Goal: Task Accomplishment & Management: Complete application form

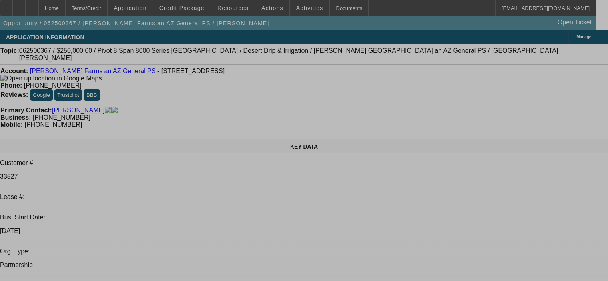
select select "0"
select select "0.1"
select select "4"
select select "0"
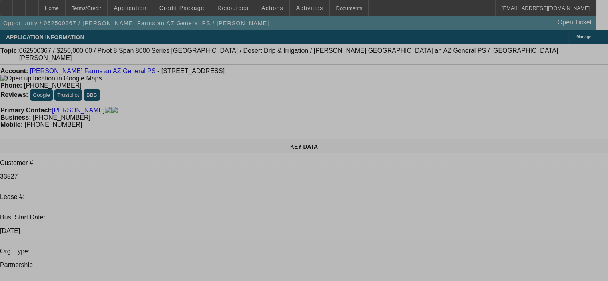
select select "0"
select select "0.1"
select select "4"
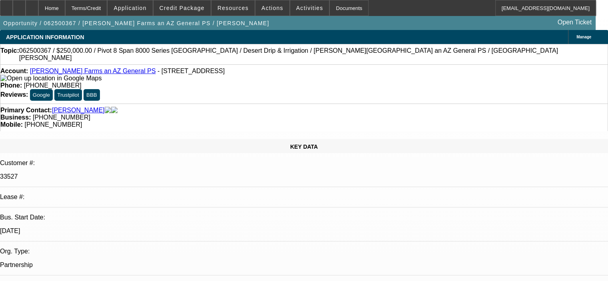
select select "0"
select select "0.1"
select select "4"
select select "0"
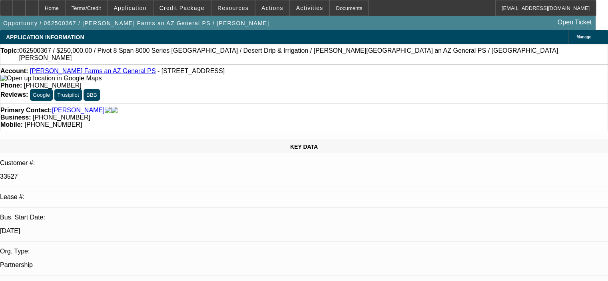
select select "0"
select select "0.1"
select select "4"
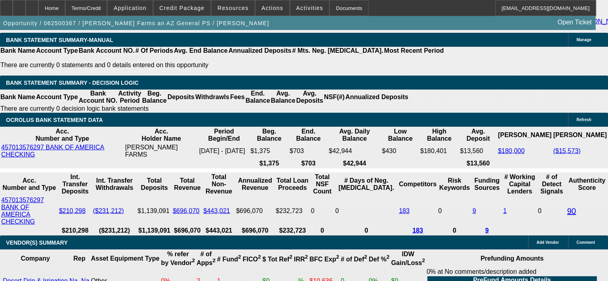
scroll to position [1559, 0]
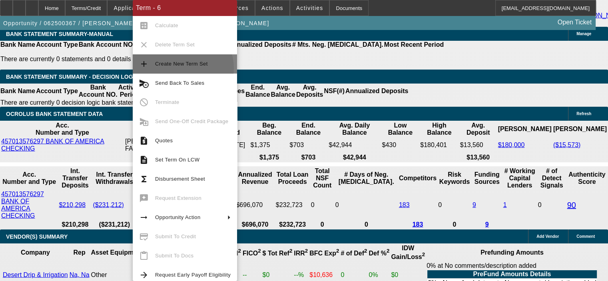
click at [182, 68] on span "Create New Term Set" at bounding box center [193, 64] width 76 height 10
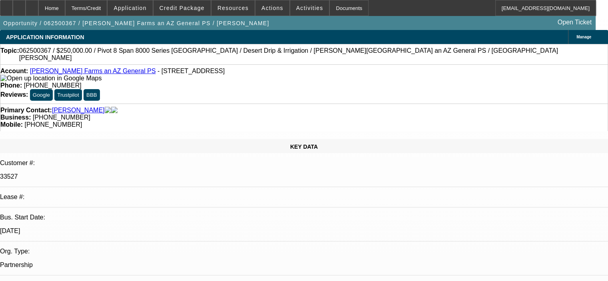
select select "0"
select select "0.1"
select select "4"
select select "0"
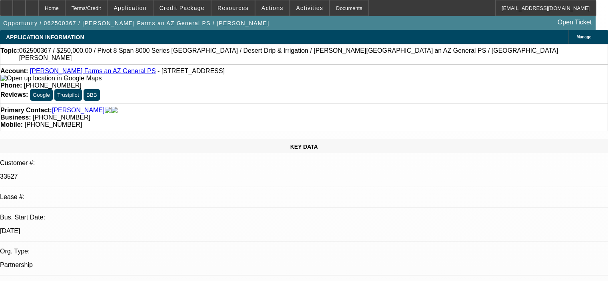
select select "0"
select select "0.1"
select select "4"
select select "0"
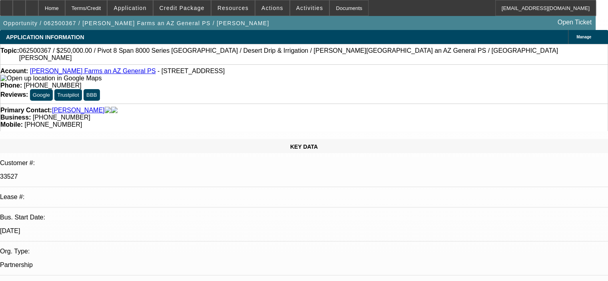
select select "0.1"
select select "4"
select select "0"
select select "0.1"
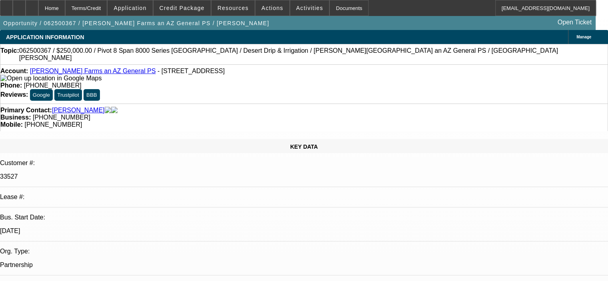
select select "4"
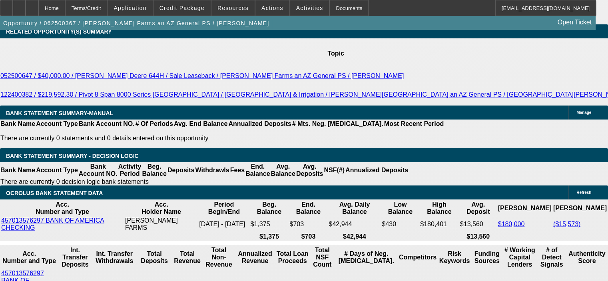
scroll to position [1479, 0]
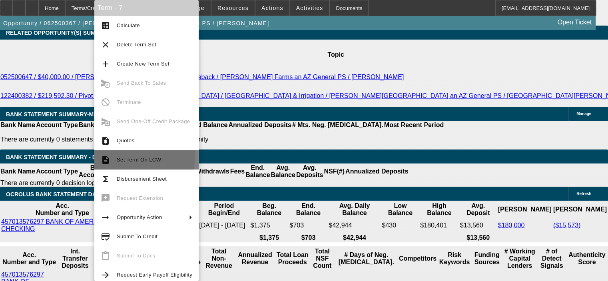
click at [121, 155] on span "Set Term On LCW" at bounding box center [155, 160] width 76 height 10
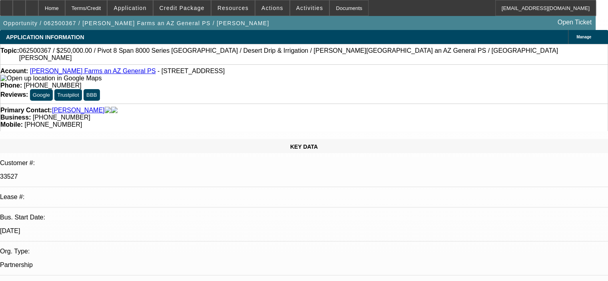
select select "0"
select select "0.1"
select select "4"
select select "0"
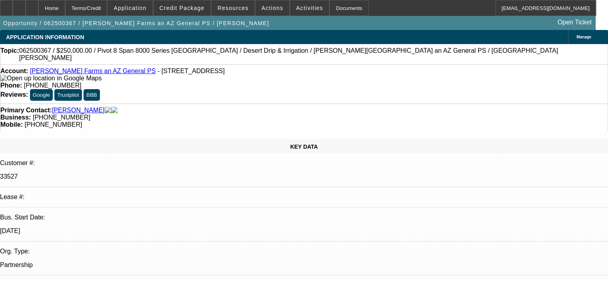
select select "0"
select select "0.1"
select select "4"
select select "0"
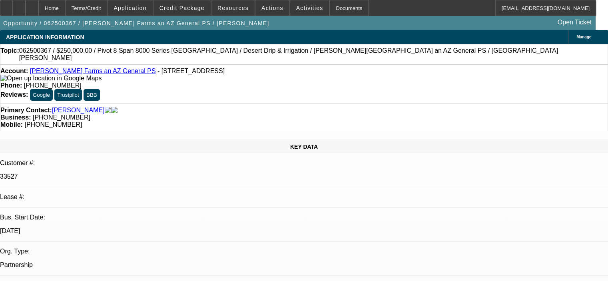
select select "0.1"
select select "4"
select select "0"
select select "0.1"
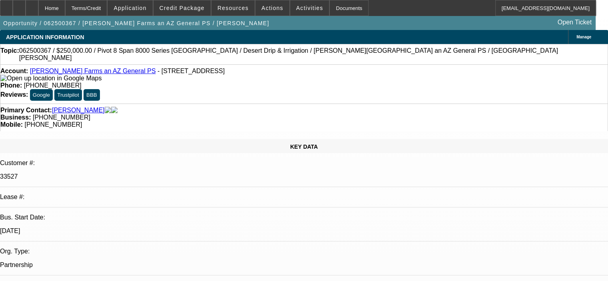
select select "4"
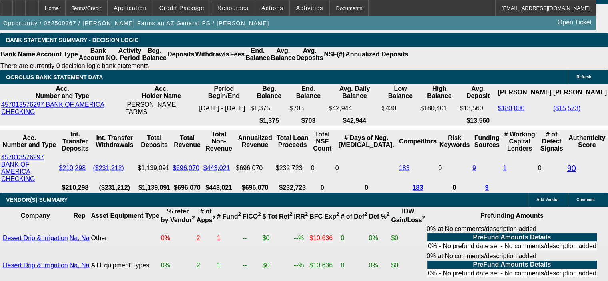
scroll to position [1599, 0]
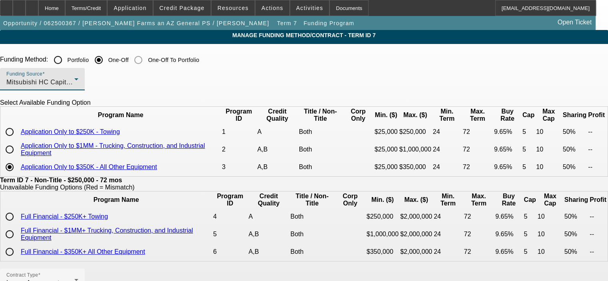
click at [74, 78] on div "Mitsubishi HC Capital America" at bounding box center [40, 83] width 68 height 10
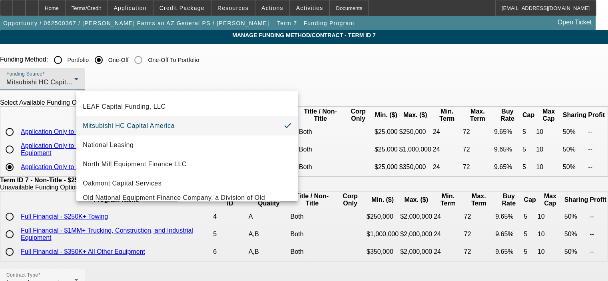
scroll to position [201, 0]
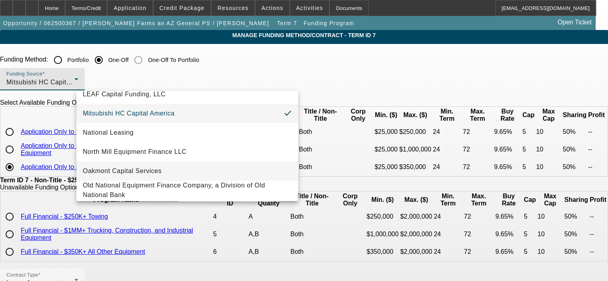
click at [239, 171] on mat-option "Oakmont Capital Services" at bounding box center [186, 171] width 221 height 19
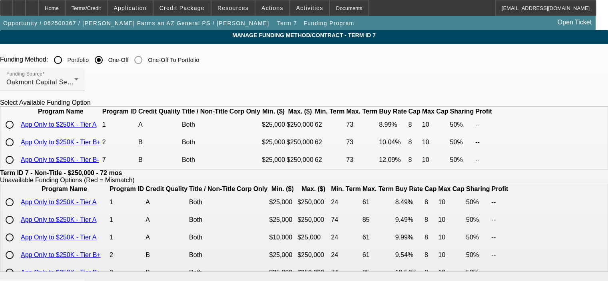
scroll to position [40, 0]
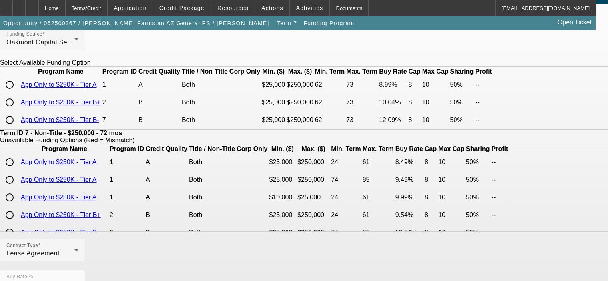
click at [18, 110] on input "radio" at bounding box center [10, 102] width 16 height 16
radio input "true"
type input "10.04"
type input "8"
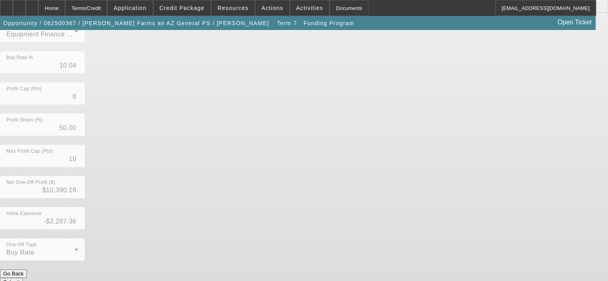
scroll to position [264, 0]
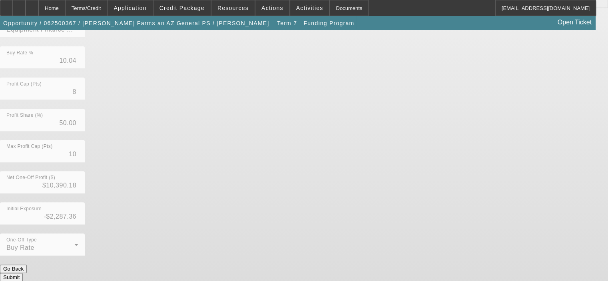
click at [23, 273] on button "Submit" at bounding box center [11, 277] width 23 height 8
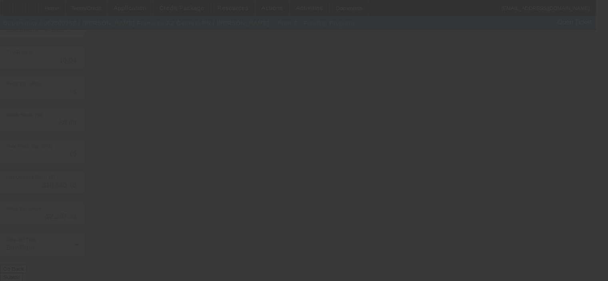
type input "9.65"
type input "5"
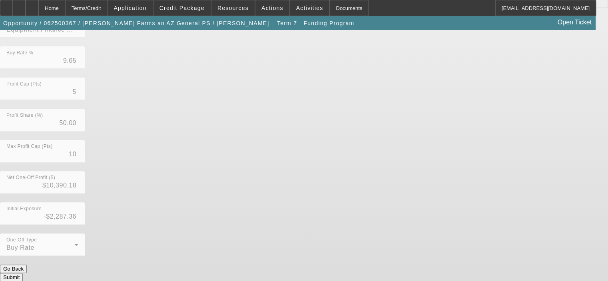
scroll to position [0, 0]
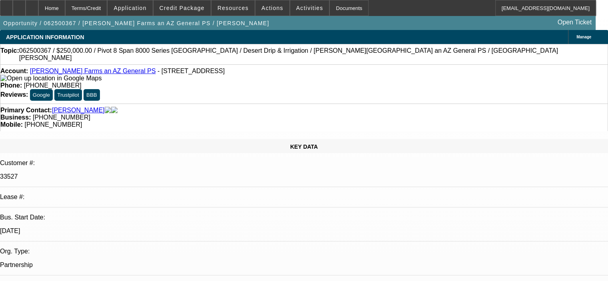
select select "0"
select select "6"
select select "0"
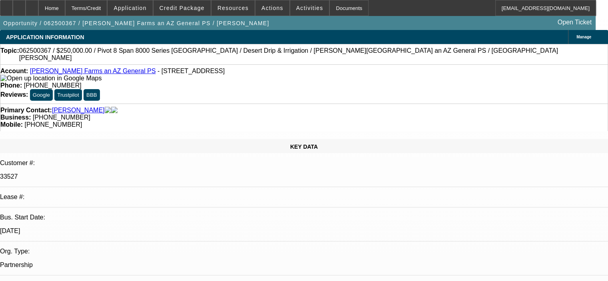
select select "0"
select select "0.1"
select select "4"
select select "0"
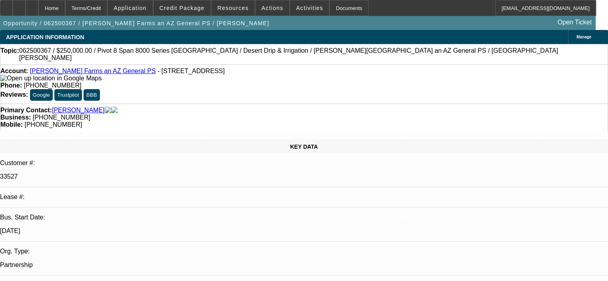
select select "0.1"
select select "4"
select select "0"
select select "0.1"
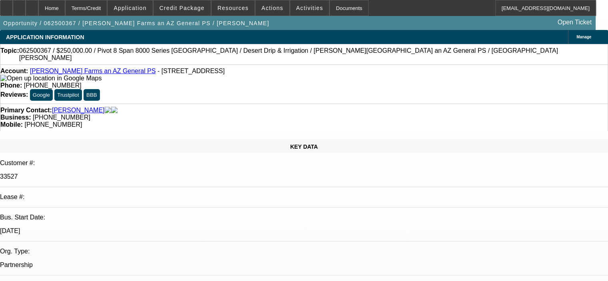
select select "4"
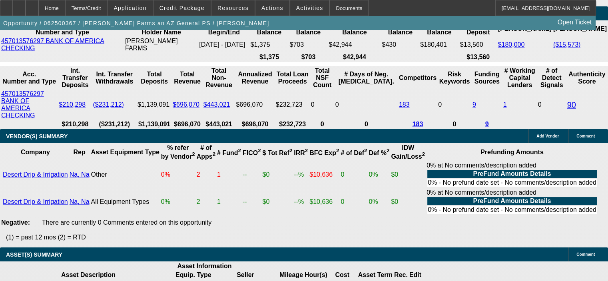
scroll to position [1679, 0]
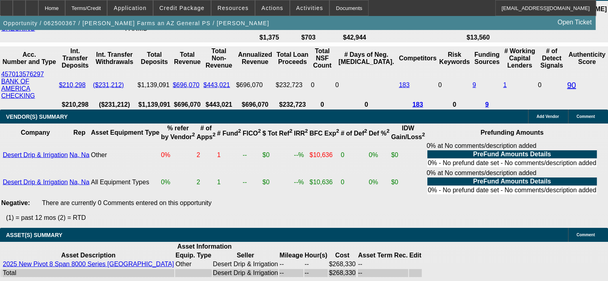
drag, startPoint x: 153, startPoint y: 127, endPoint x: 174, endPoint y: 127, distance: 21.2
type input "1"
type input "UNKNOWN"
type input "14"
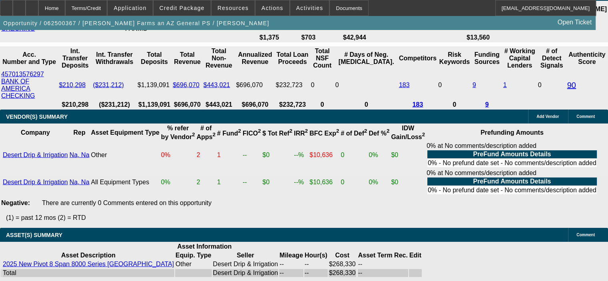
type input "$5,151.43"
type input "14"
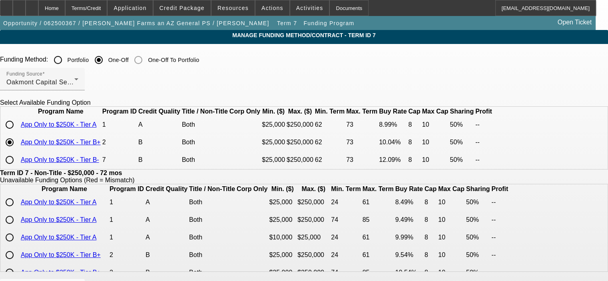
click at [176, 177] on div "Term ID 7 - Non-Title - $250,000 - 72 mos" at bounding box center [304, 173] width 608 height 7
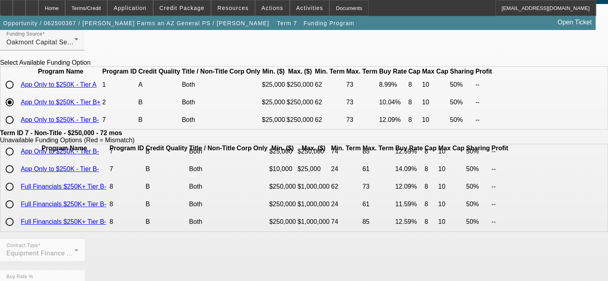
scroll to position [160, 0]
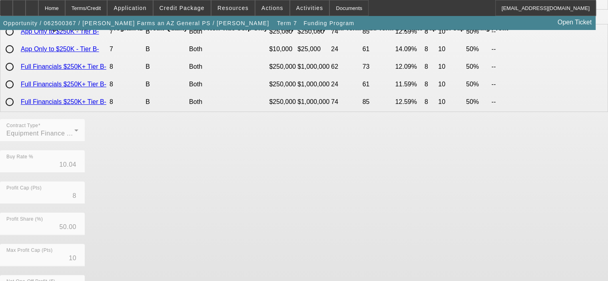
click at [85, 150] on mat-form-field "Contract Type Equipment Finance Agreement" at bounding box center [42, 134] width 85 height 31
click at [208, 187] on div "Contract Type Equipment Finance Agreement Buy Rate % 10.04 Profit Cap (Pts) 8 P…" at bounding box center [304, 243] width 608 height 249
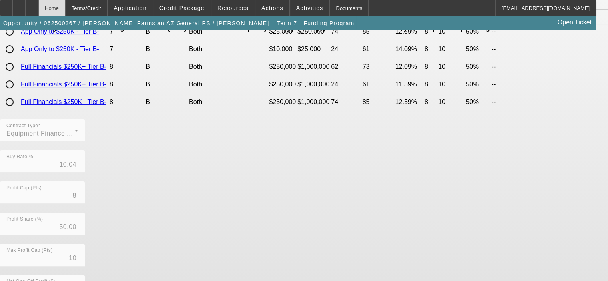
click at [65, 8] on div "Home" at bounding box center [51, 8] width 27 height 16
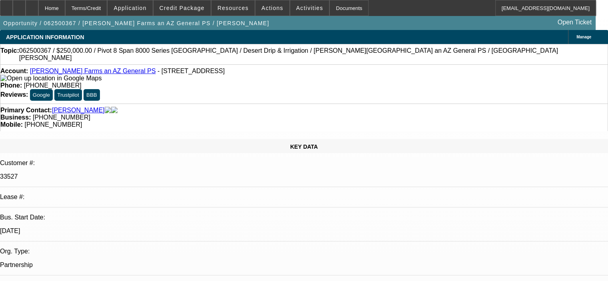
select select "0"
select select "6"
select select "0"
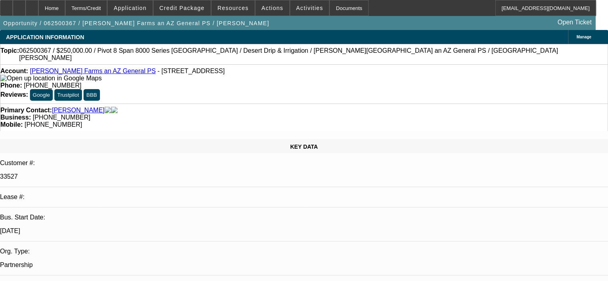
select select "0"
select select "0.1"
select select "4"
select select "0"
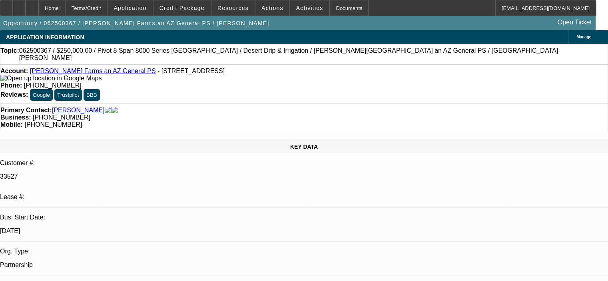
select select "0.1"
select select "4"
select select "0"
select select "0.1"
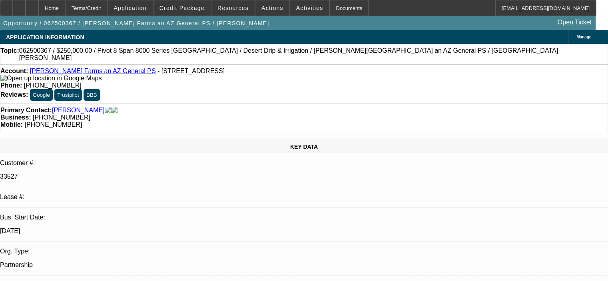
select select "4"
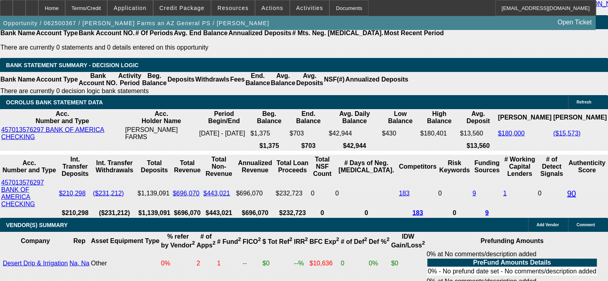
scroll to position [1599, 0]
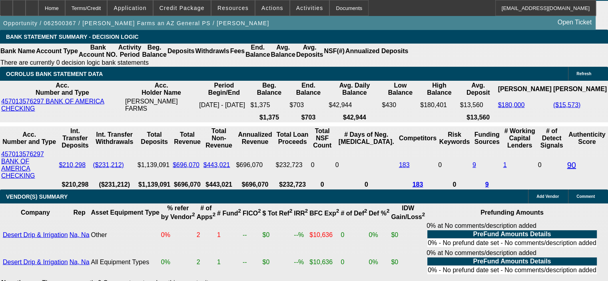
select select "0.15"
type input "$40,249.54"
type input "$4,699.77"
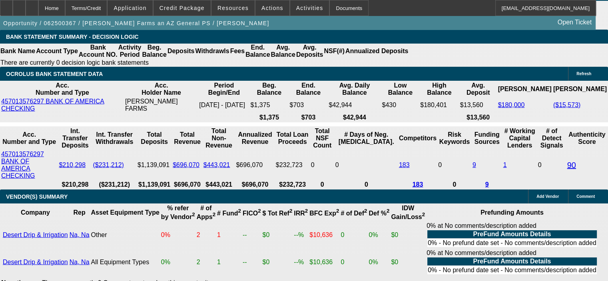
select select "0.1"
type input "$26,833.02"
type input "$4,976.23"
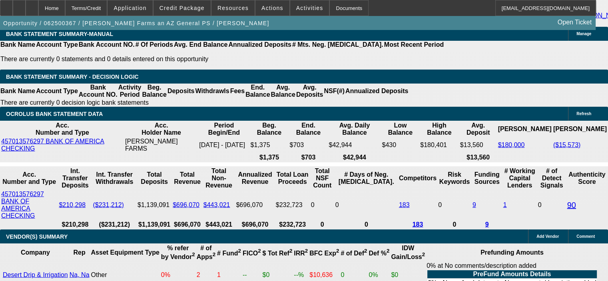
scroll to position [1479, 0]
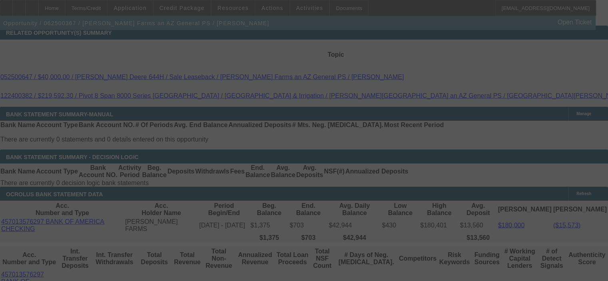
select select "0.1"
select select "0"
select select "6"
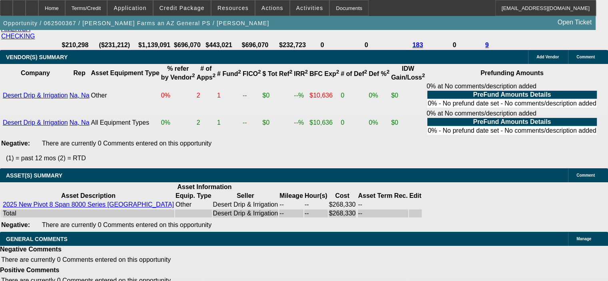
scroll to position [1759, 0]
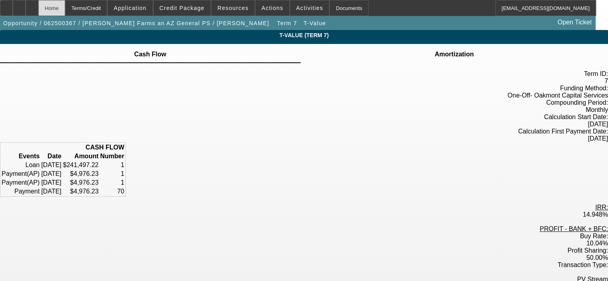
click at [65, 9] on div "Home" at bounding box center [51, 8] width 27 height 16
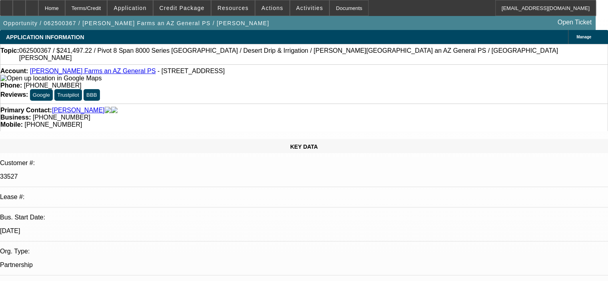
select select "0.1"
select select "0"
select select "6"
select select "0"
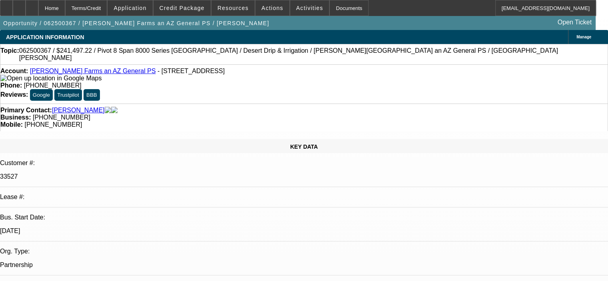
select select "0"
select select "0.1"
select select "4"
select select "0"
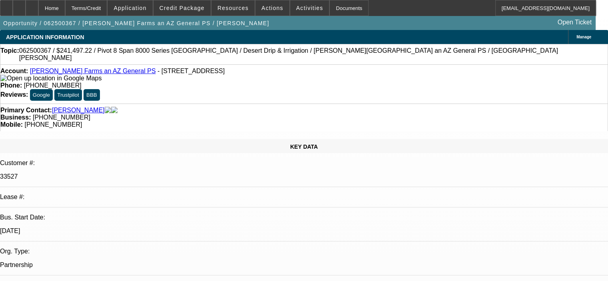
select select "0.1"
select select "4"
select select "0"
select select "0.1"
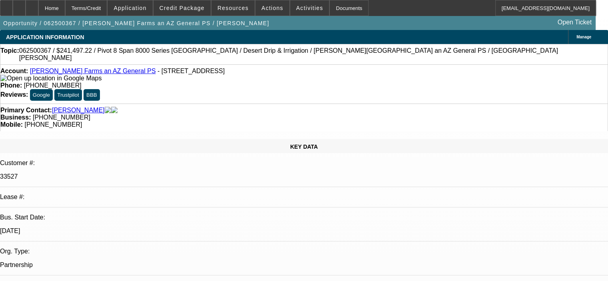
select select "4"
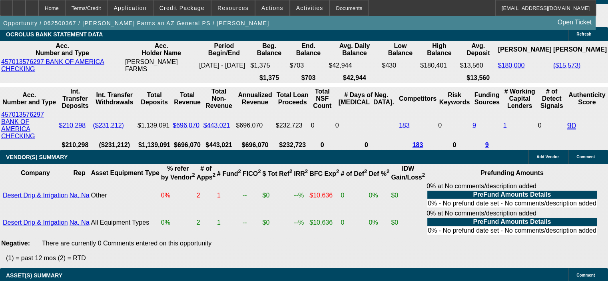
scroll to position [1639, 0]
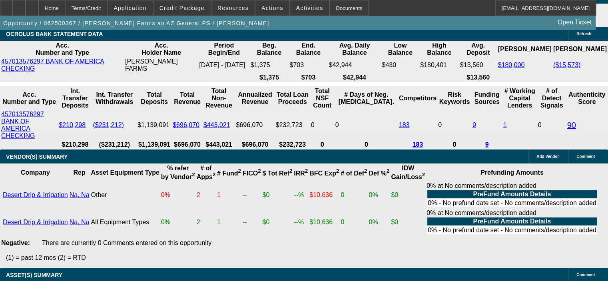
drag, startPoint x: 155, startPoint y: 168, endPoint x: 188, endPoint y: 164, distance: 33.4
type input "1"
type input "UNKNOWN"
type input "12"
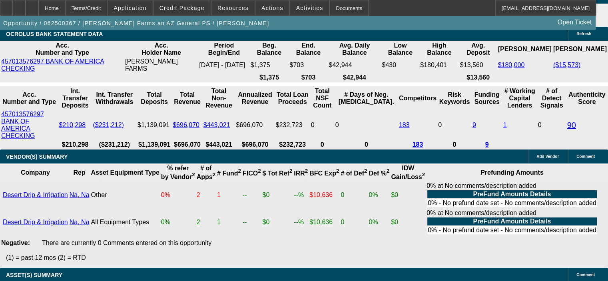
type input "$4,721.32"
type input "12"
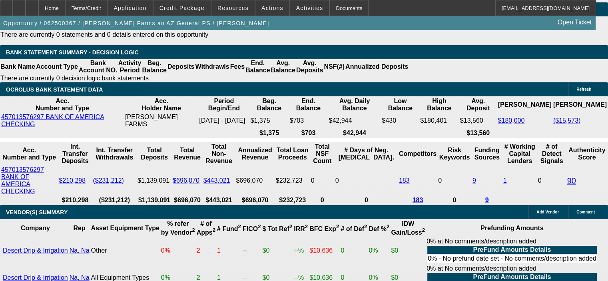
scroll to position [1519, 0]
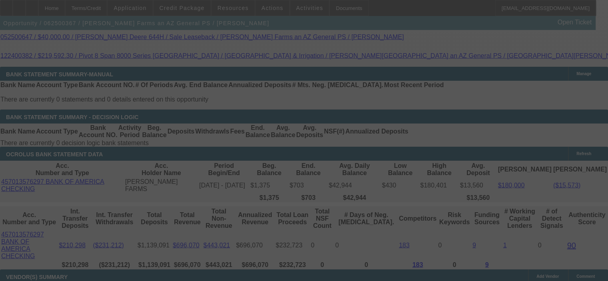
select select "0.1"
select select "0"
select select "6"
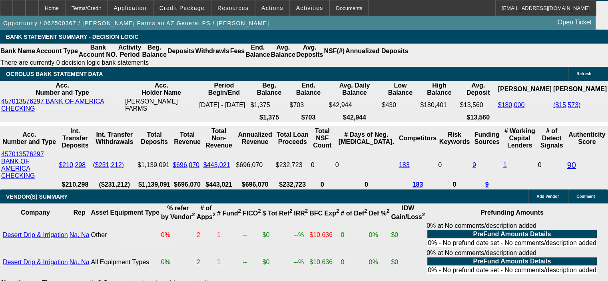
scroll to position [1559, 0]
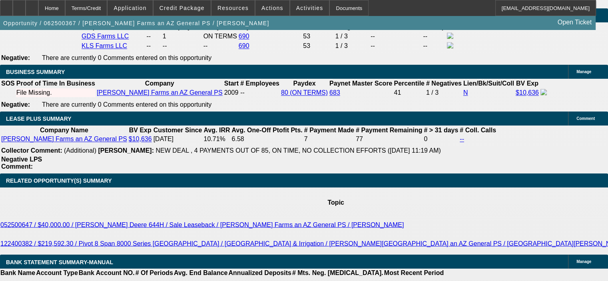
scroll to position [1239, 0]
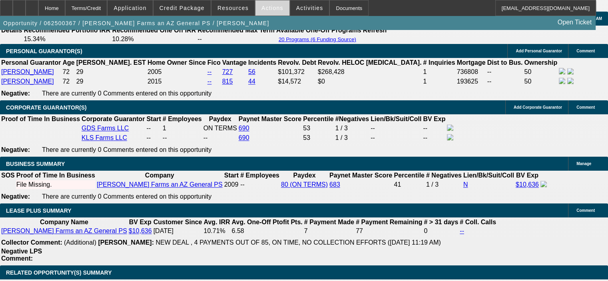
click at [269, 11] on span "Actions" at bounding box center [272, 8] width 22 height 6
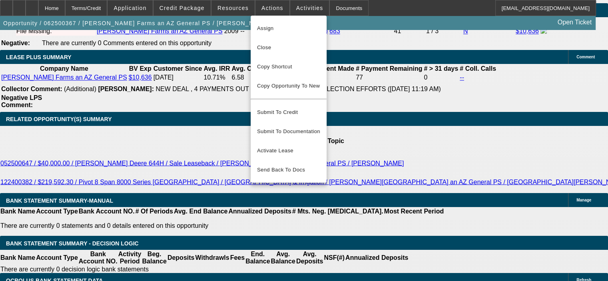
scroll to position [1519, 0]
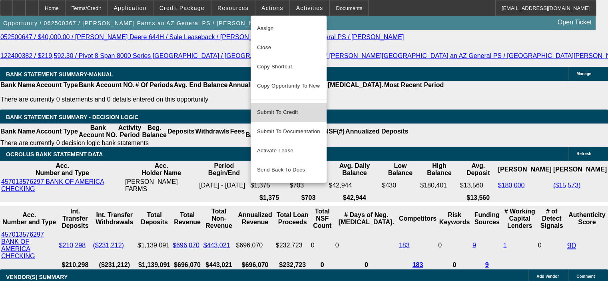
click at [287, 108] on span "Submit To Credit" at bounding box center [288, 113] width 63 height 10
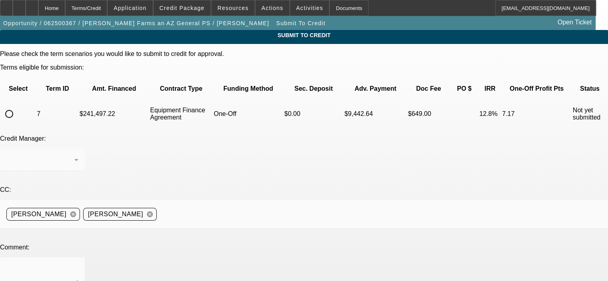
click at [17, 106] on input "radio" at bounding box center [9, 114] width 16 height 16
radio input "true"
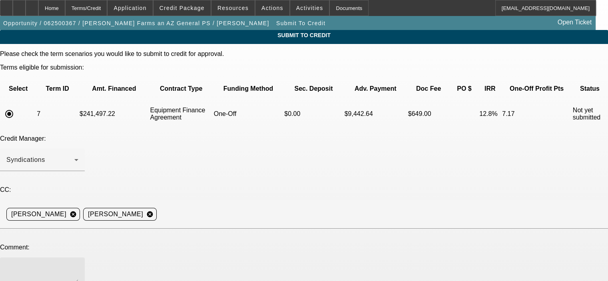
click at [78, 264] on textarea at bounding box center [42, 273] width 72 height 19
click at [78, 264] on textarea "[PERSON_NAME], please submit to Oakmont, thanks. [PERSON_NAME]" at bounding box center [42, 273] width 72 height 19
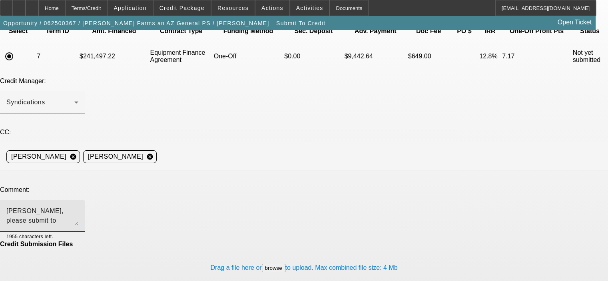
scroll to position [58, 0]
type textarea "[PERSON_NAME], please submit to Oakmont, thanks. [PERSON_NAME]"
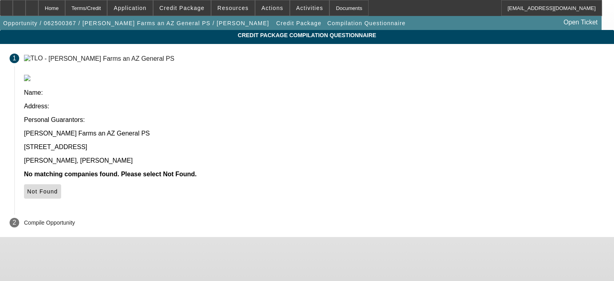
click at [58, 188] on span "Not Found" at bounding box center [42, 191] width 31 height 6
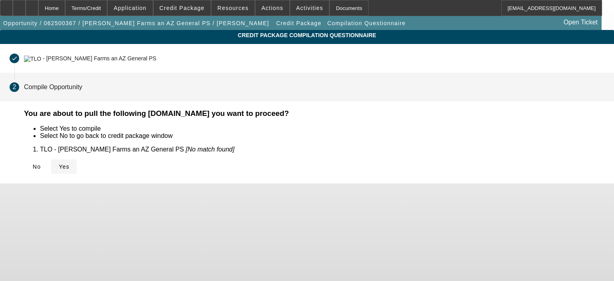
click at [70, 164] on span "Yes" at bounding box center [64, 167] width 11 height 6
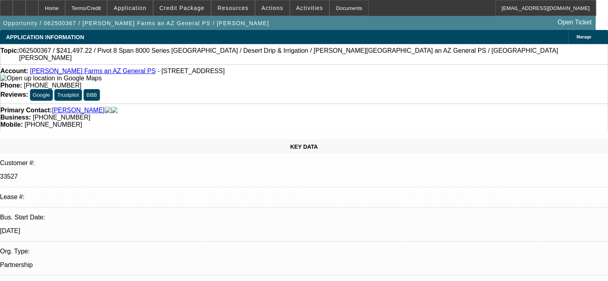
select select "0.1"
select select "0"
select select "6"
select select "0"
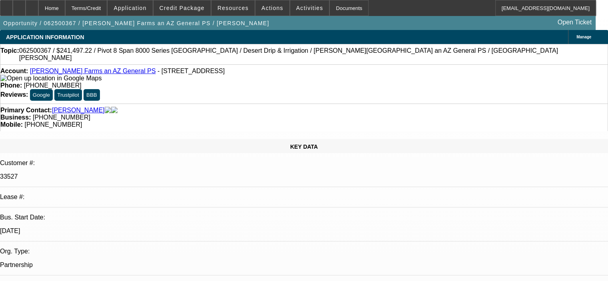
select select "0"
select select "0.1"
select select "4"
select select "0"
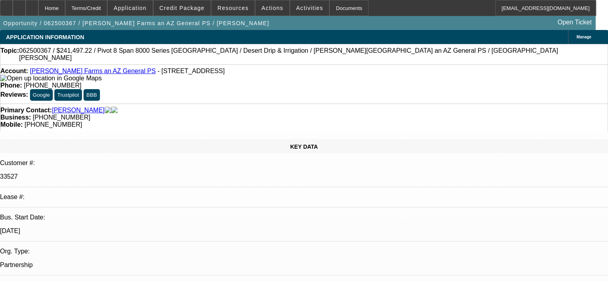
select select "0.1"
select select "4"
select select "0"
select select "0.1"
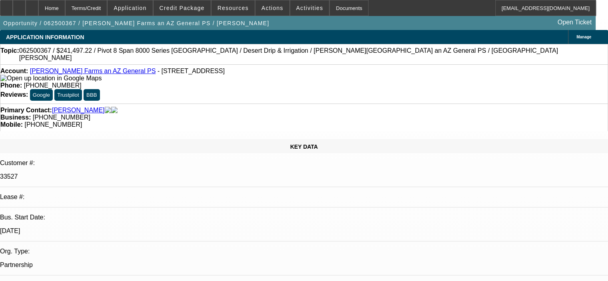
select select "4"
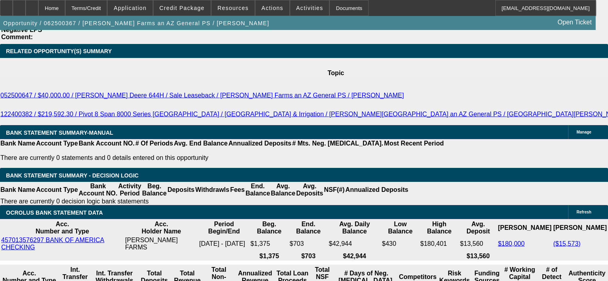
scroll to position [1519, 0]
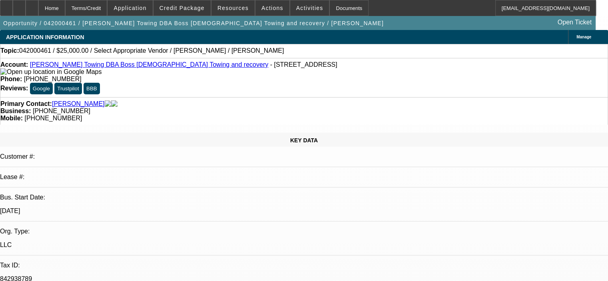
select select "0"
select select "2"
select select "0.1"
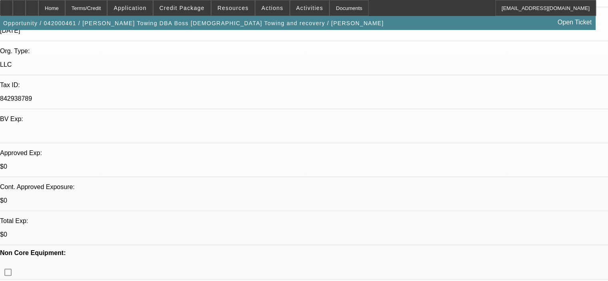
scroll to position [160, 0]
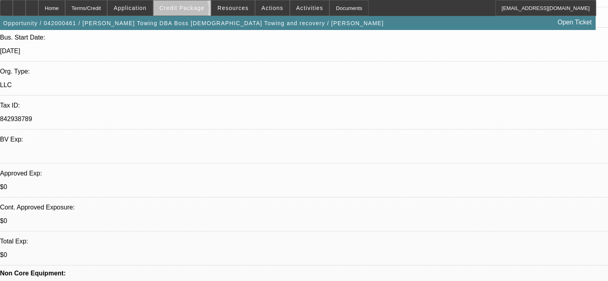
click at [192, 11] on span "Credit Package" at bounding box center [182, 8] width 45 height 6
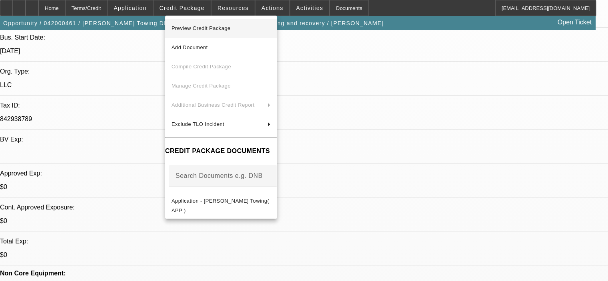
click at [220, 29] on span "Preview Credit Package" at bounding box center [201, 28] width 59 height 6
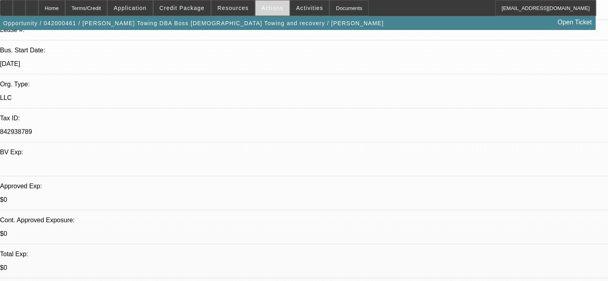
scroll to position [134, 0]
